Goal: Navigation & Orientation: Find specific page/section

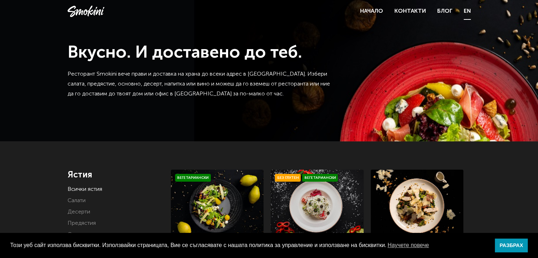
click at [468, 11] on link "EN" at bounding box center [467, 11] width 7 height 10
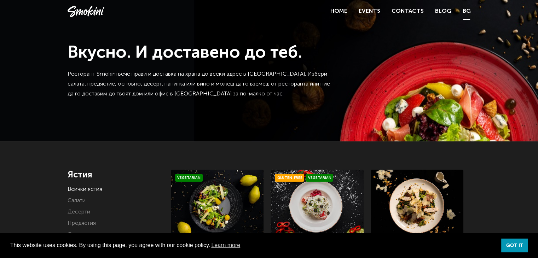
click at [467, 11] on link "BG" at bounding box center [467, 11] width 8 height 10
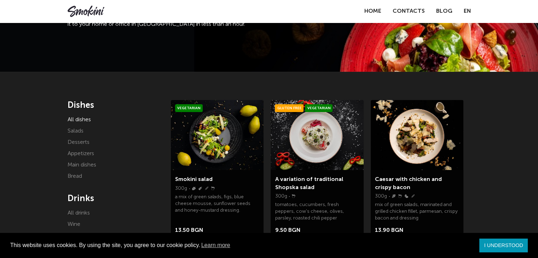
scroll to position [71, 0]
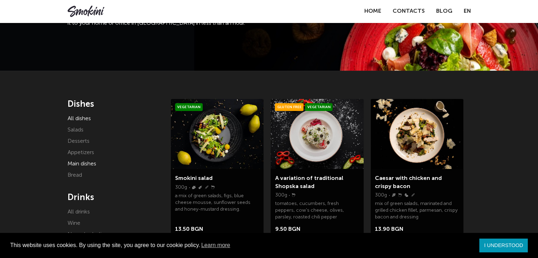
click at [79, 163] on font "Main dishes" at bounding box center [82, 164] width 29 height 6
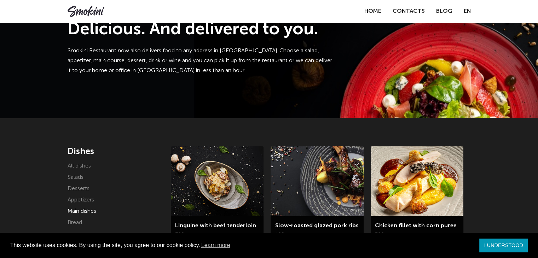
scroll to position [142, 0]
